Goal: Information Seeking & Learning: Learn about a topic

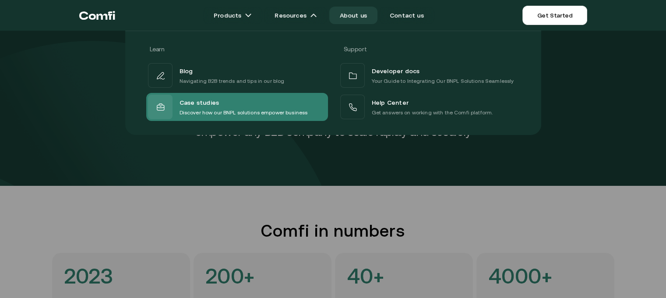
click at [288, 96] on div "Case studies Discover how our BNPL solutions empower business" at bounding box center [228, 107] width 160 height 25
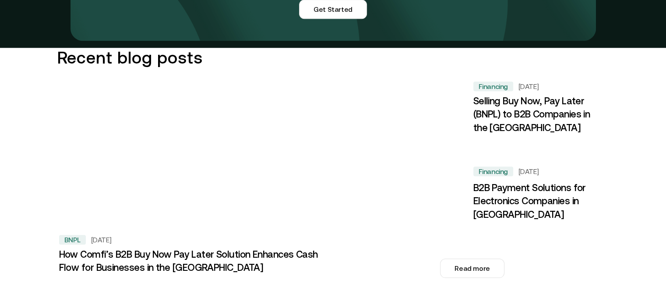
scroll to position [904, 0]
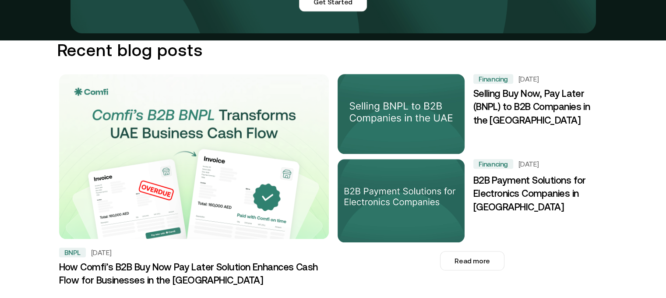
click at [546, 93] on h3 "Selling Buy Now, Pay Later (BNPL) to B2B Companies in the UAE" at bounding box center [537, 107] width 129 height 41
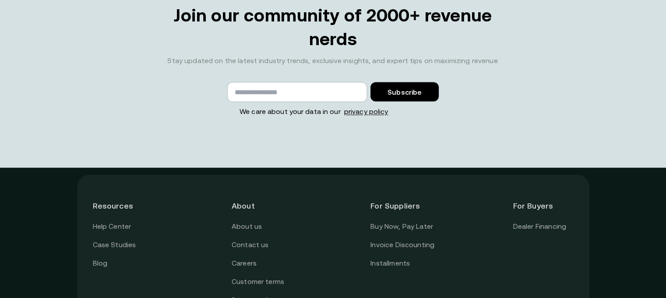
scroll to position [1927, 0]
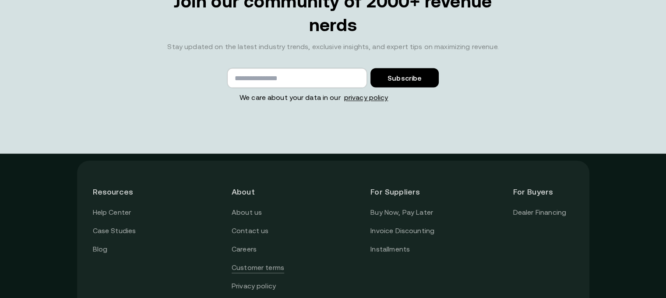
click at [271, 262] on link "Customer terms" at bounding box center [258, 267] width 53 height 11
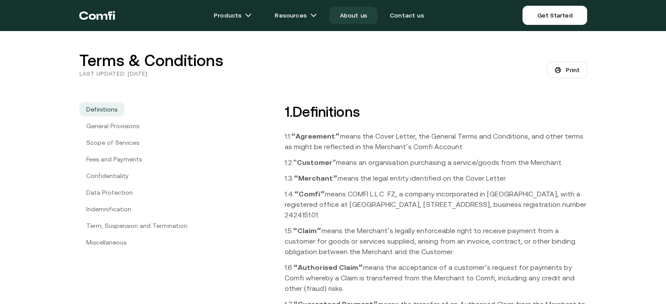
click at [354, 7] on link "About us" at bounding box center [353, 16] width 48 height 18
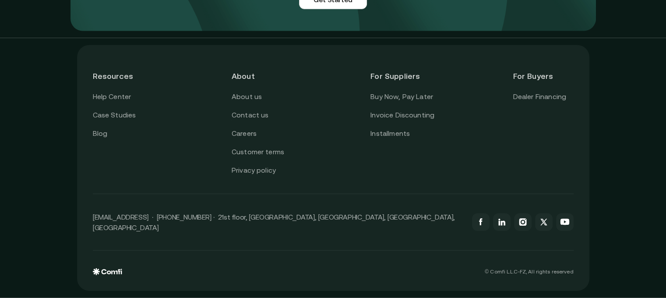
scroll to position [2231, 0]
click at [276, 155] on link "Customer terms" at bounding box center [258, 151] width 53 height 11
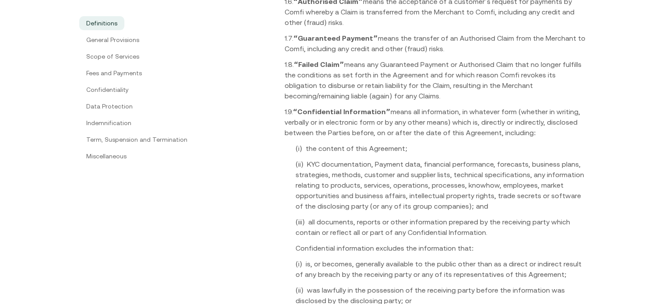
scroll to position [532, 0]
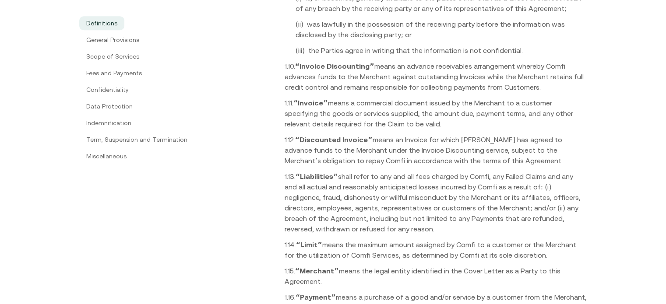
drag, startPoint x: 373, startPoint y: 65, endPoint x: 539, endPoint y: 89, distance: 167.2
click at [539, 89] on p "1.10. “Invoice Discountingˮ means an advance receivables arrangement whereby Co…" at bounding box center [436, 77] width 303 height 32
copy p "means an advance receivables arrangement whereby Comfi advances funds to the Me…"
